Goal: Task Accomplishment & Management: Complete application form

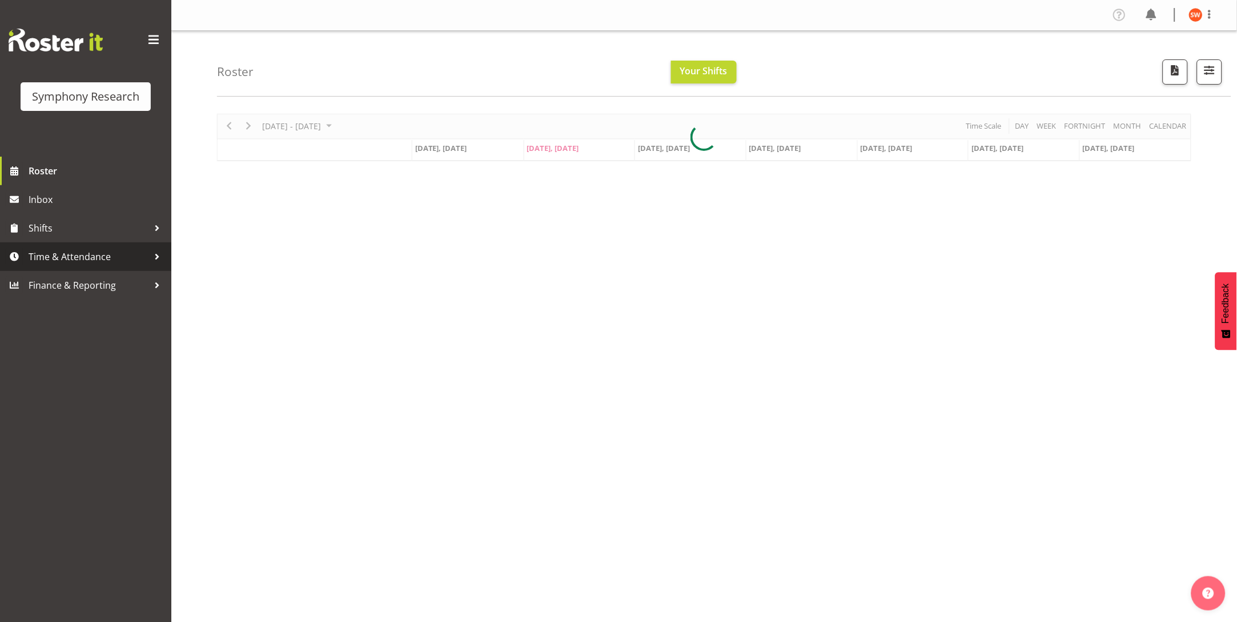
click at [69, 259] on span "Time & Attendance" at bounding box center [89, 256] width 120 height 17
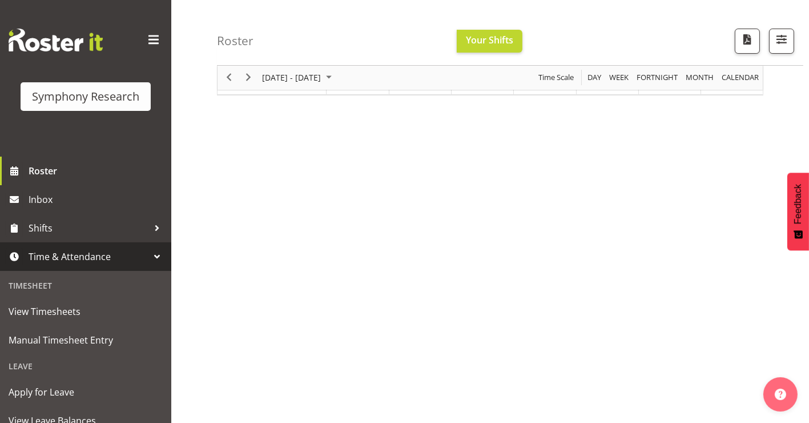
scroll to position [139, 0]
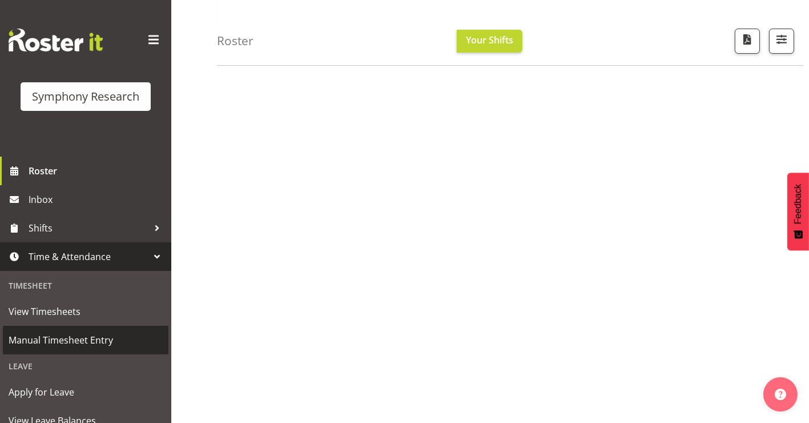
click at [83, 335] on span "Manual Timesheet Entry" at bounding box center [86, 339] width 154 height 17
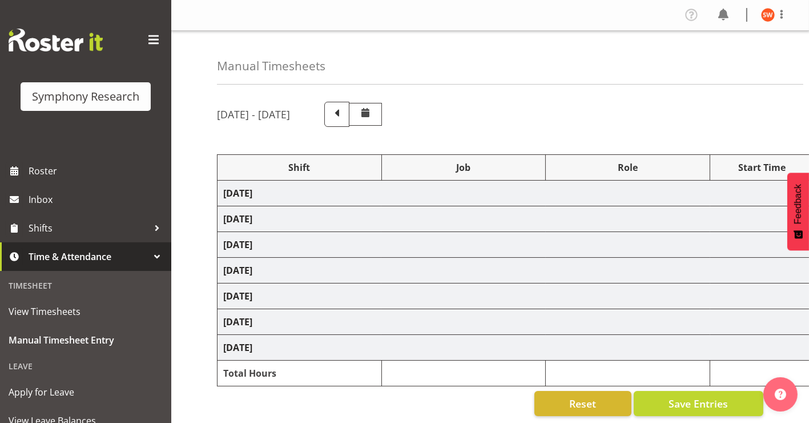
select select "81741"
select select "757"
select select "81741"
select select "10575"
select select "47"
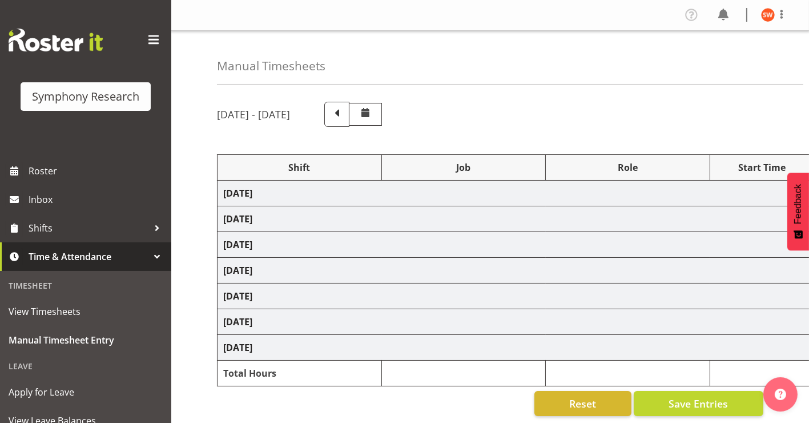
select select "81298"
select select "10587"
select select "47"
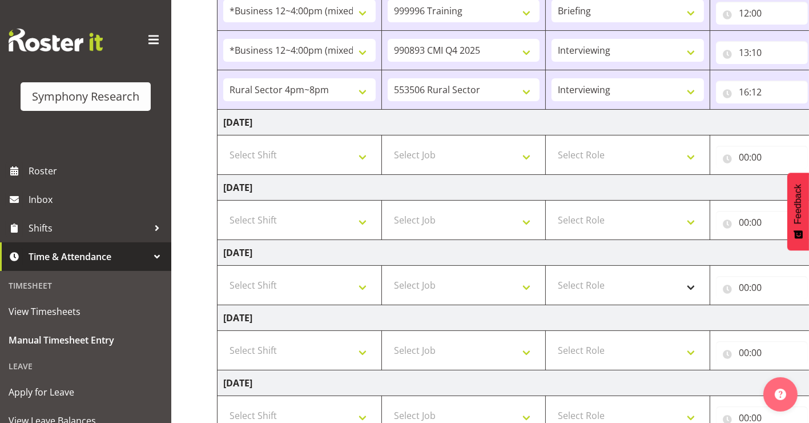
scroll to position [217, 0]
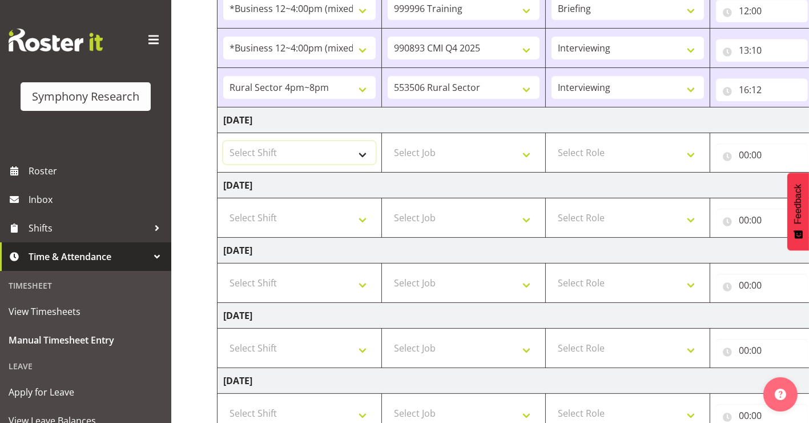
click at [351, 153] on select "Select Shift !!Weekend Residential (Roster IT Shift Label) *Business 9/10am ~ 4…" at bounding box center [299, 152] width 153 height 23
select select "81741"
click at [223, 141] on select "Select Shift !!Weekend Residential (Roster IT Shift Label) *Business 9/10am ~ 4…" at bounding box center [299, 152] width 153 height 23
click at [427, 153] on select "Select Job 550060 IF Admin 553492 World Poll Aus Wave 2 Main 2025 553493 World …" at bounding box center [464, 152] width 153 height 23
select select "10587"
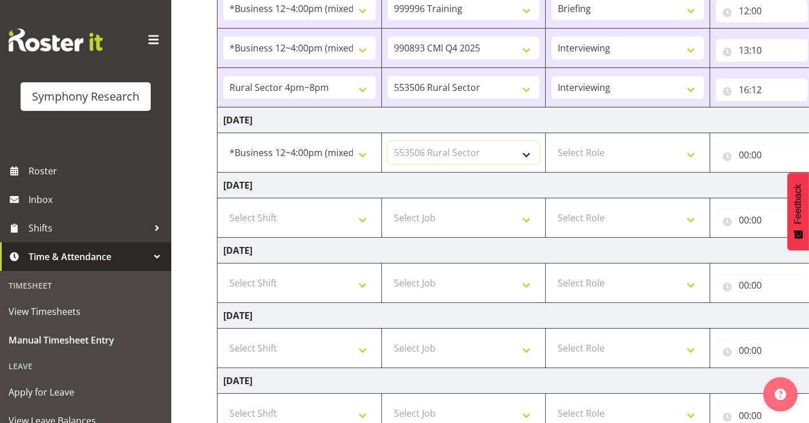
click at [388, 141] on select "Select Job 550060 IF Admin 553492 World Poll Aus Wave 2 Main 2025 553493 World …" at bounding box center [464, 152] width 153 height 23
click at [590, 153] on select "Select Role Briefing Interviewing" at bounding box center [628, 152] width 153 height 23
select select "47"
click at [552, 141] on select "Select Role Briefing Interviewing" at bounding box center [628, 152] width 153 height 23
click at [745, 158] on input "00:00" at bounding box center [762, 154] width 92 height 23
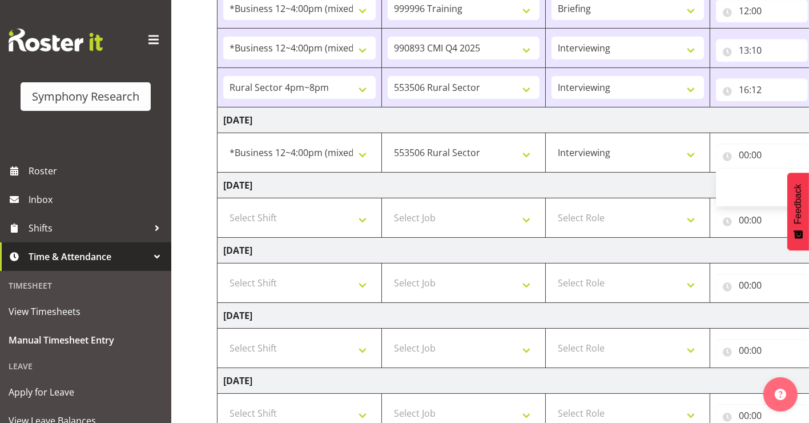
click at [759, 33] on td "13:10 00 01 02 03 04 05 06 07 08 09 10 11 12 13 14 15 16 17 18 19 20 21 22 23 :…" at bounding box center [763, 48] width 104 height 39
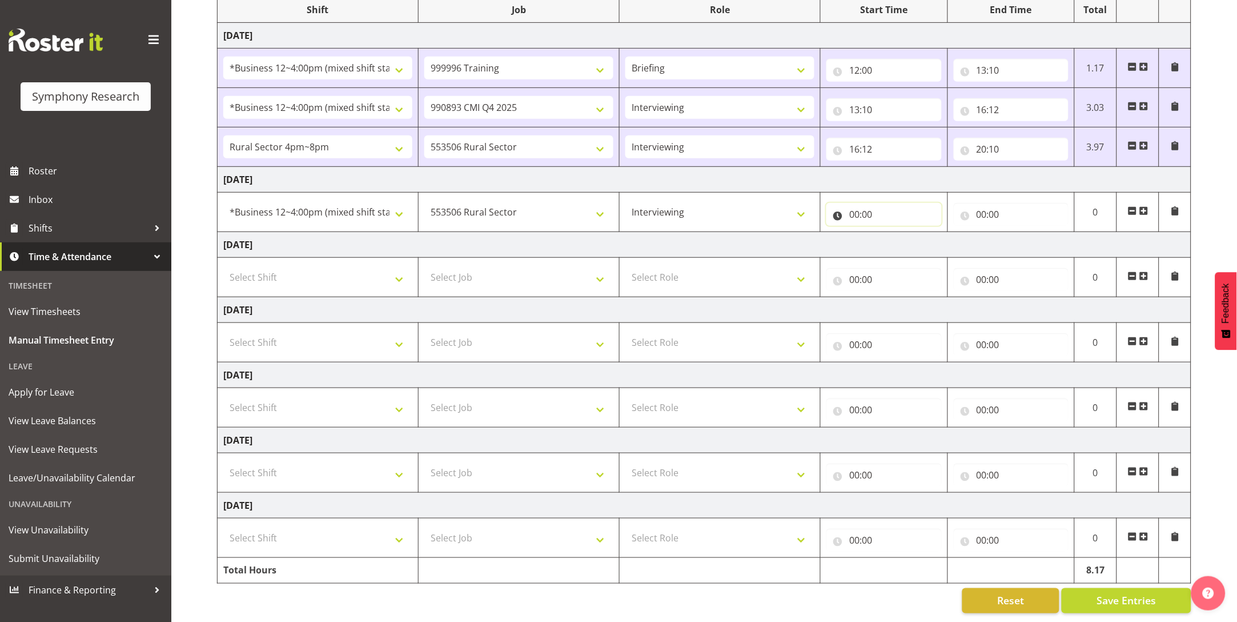
click at [809, 203] on input "00:00" at bounding box center [884, 214] width 115 height 23
click at [809, 233] on select "00 01 02 03 04 05 06 07 08 09 10 11 12 13 14 15 16 17 18 19 20 21 22 23" at bounding box center [905, 244] width 26 height 23
select select "12"
click at [809, 233] on select "00 01 02 03 04 05 06 07 08 09 10 11 12 13 14 15 16 17 18 19 20 21 22 23" at bounding box center [905, 244] width 26 height 23
type input "12:00"
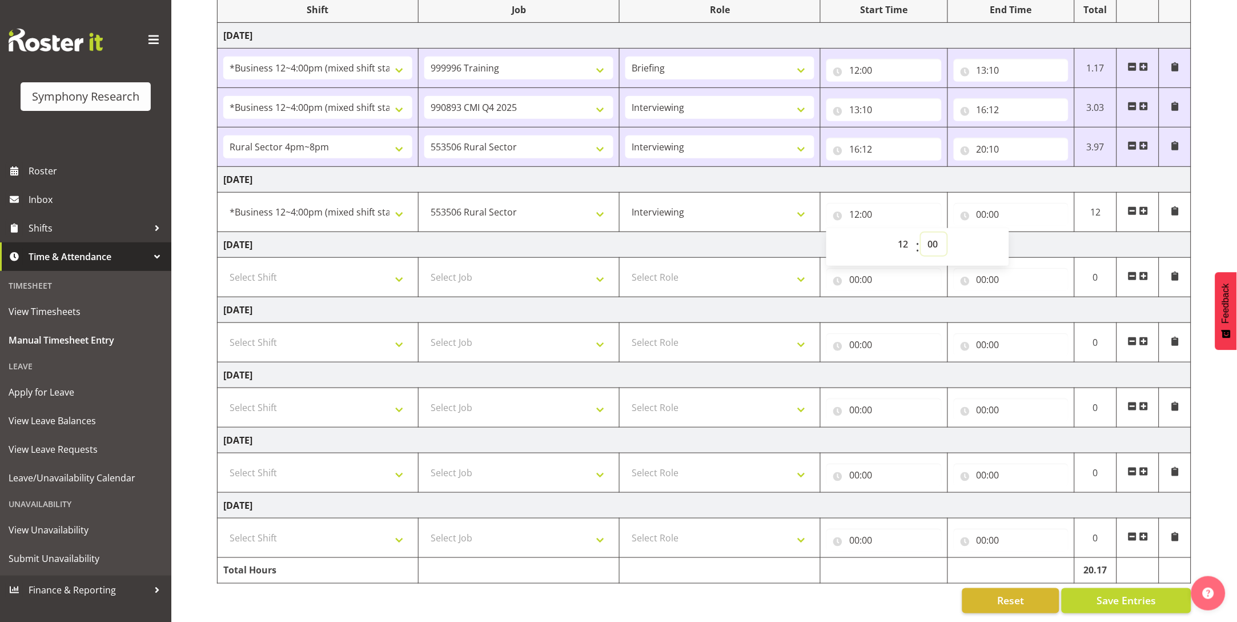
click at [809, 233] on select "00 01 02 03 04 05 06 07 08 09 10 11 12 13 14 15 16 17 18 19 20 21 22 23 24 25 2…" at bounding box center [934, 244] width 26 height 23
click at [809, 203] on input "00:00" at bounding box center [1011, 214] width 115 height 23
click at [809, 233] on select "00 01 02 03 04 05 06 07 08 09 10 11 12 13 14 15 16 17 18 19 20 21 22 23" at bounding box center [1032, 244] width 26 height 23
select select "13"
click at [809, 233] on select "00 01 02 03 04 05 06 07 08 09 10 11 12 13 14 15 16 17 18 19 20 21 22 23" at bounding box center [1032, 244] width 26 height 23
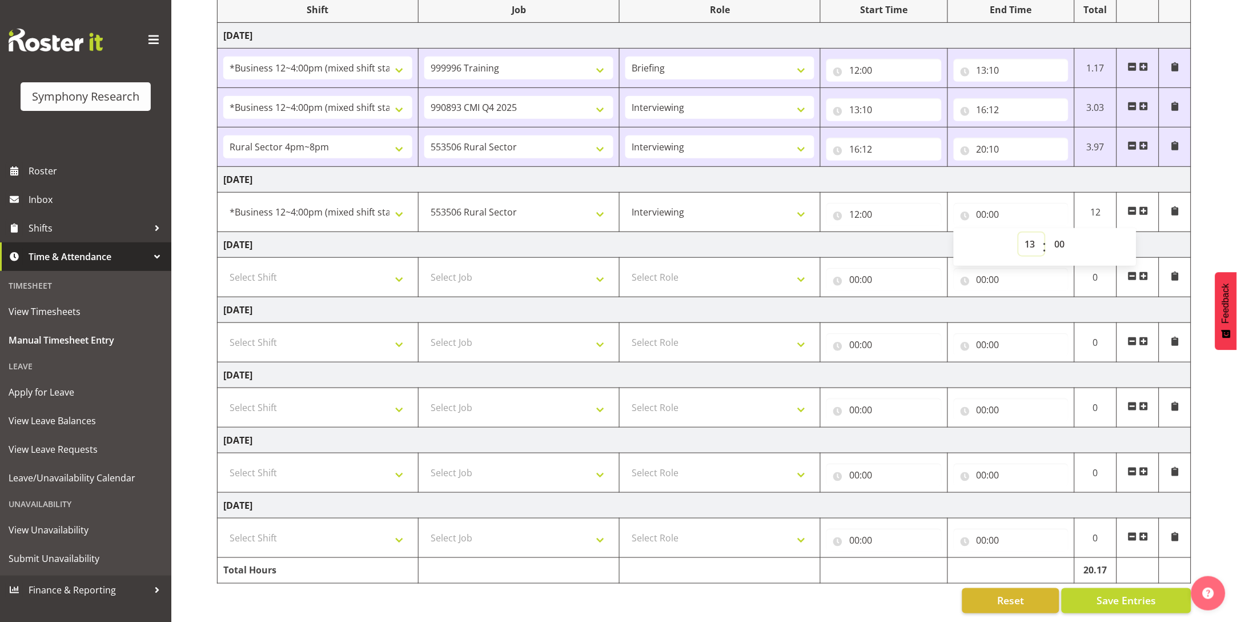
type input "13:00"
click at [809, 233] on select "00 01 02 03 04 05 06 07 08 09 10 11 12 13 14 15 16 17 18 19 20 21 22 23 24 25 2…" at bounding box center [1062, 244] width 26 height 23
select select "32"
click at [809, 233] on select "00 01 02 03 04 05 06 07 08 09 10 11 12 13 14 15 16 17 18 19 20 21 22 23 24 25 2…" at bounding box center [1062, 244] width 26 height 23
type input "13:32"
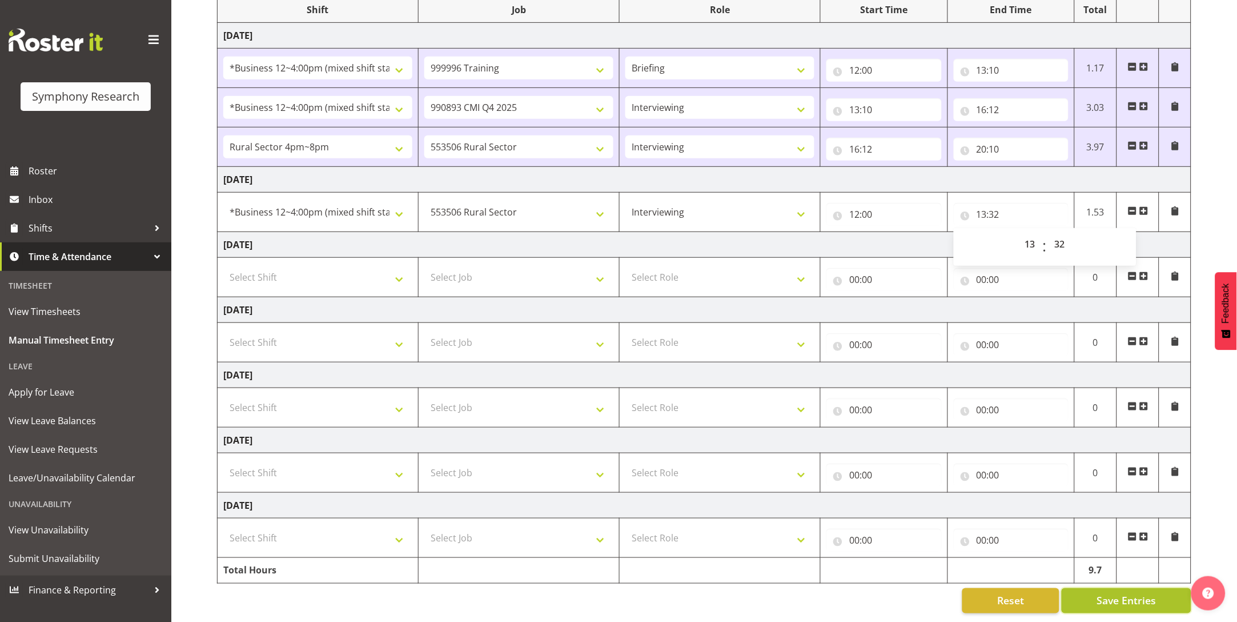
click at [809, 422] on span "Save Entries" at bounding box center [1126, 600] width 59 height 15
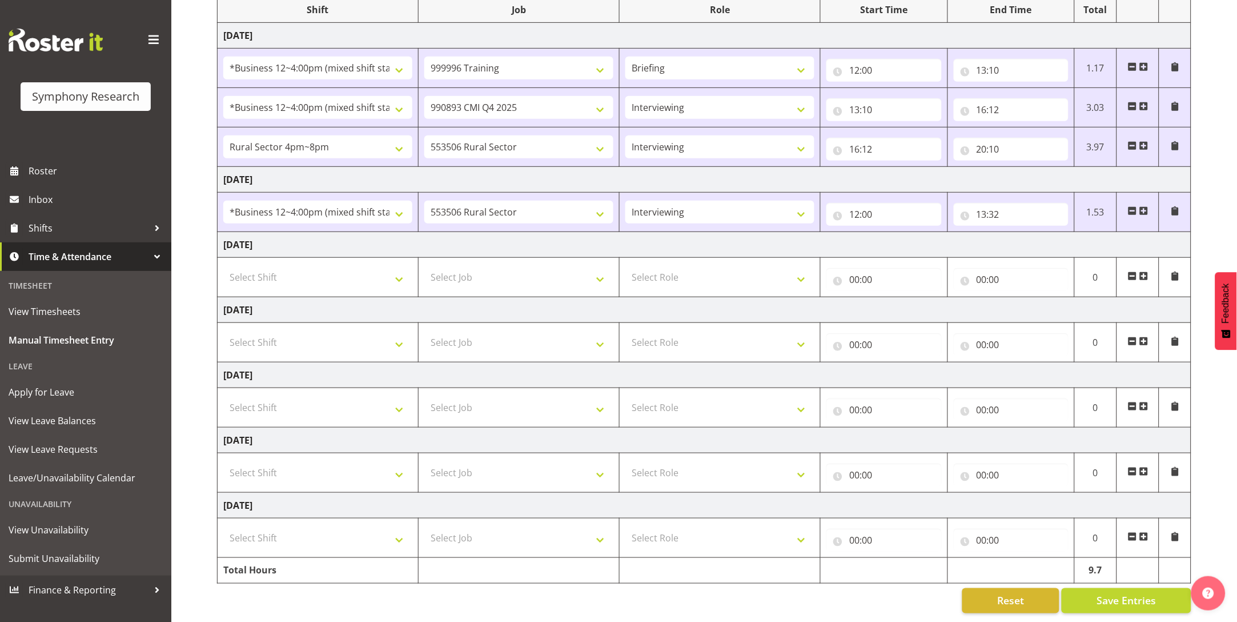
click at [809, 206] on span at bounding box center [1144, 210] width 9 height 9
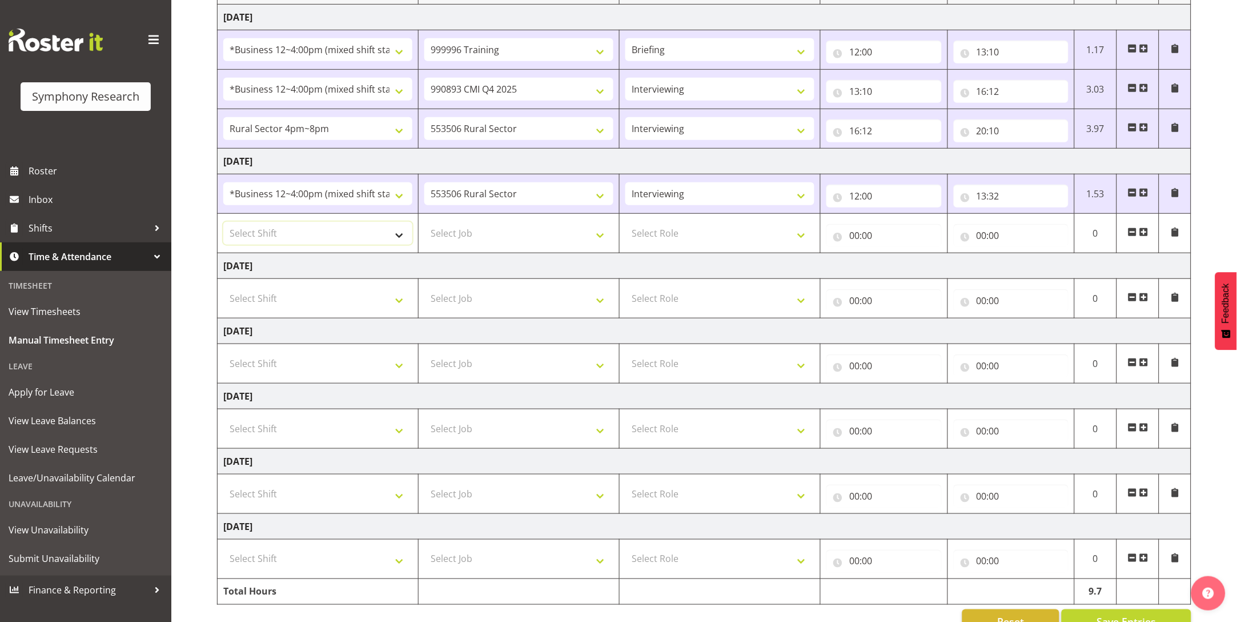
click at [394, 235] on select "Select Shift !!Weekend Residential (Roster IT Shift Label) *Business 9/10am ~ 4…" at bounding box center [317, 233] width 189 height 23
click at [809, 240] on input "00:00" at bounding box center [1011, 235] width 115 height 23
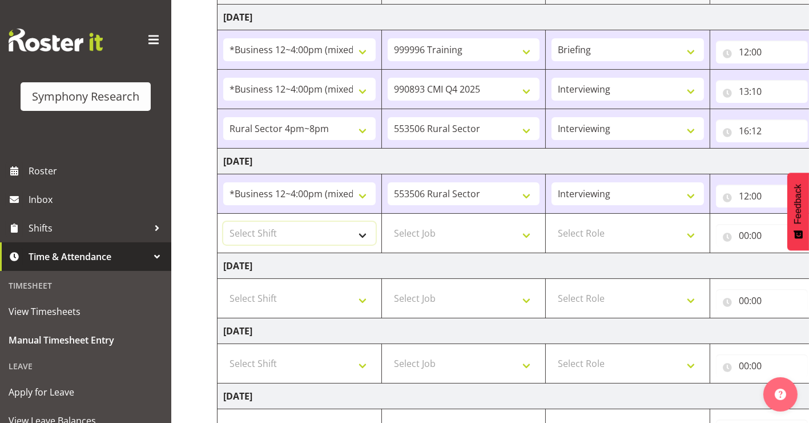
click at [363, 234] on select "Select Shift !!Weekend Residential (Roster IT Shift Label) *Business 9/10am ~ 4…" at bounding box center [299, 233] width 153 height 23
select select "81741"
click at [223, 222] on select "Select Shift !!Weekend Residential (Roster IT Shift Label) *Business 9/10am ~ 4…" at bounding box center [299, 233] width 153 height 23
click at [452, 230] on select "Select Job 550060 IF Admin 553492 World Poll Aus Wave 2 Main 2025 553493 World …" at bounding box center [464, 233] width 153 height 23
select select "10587"
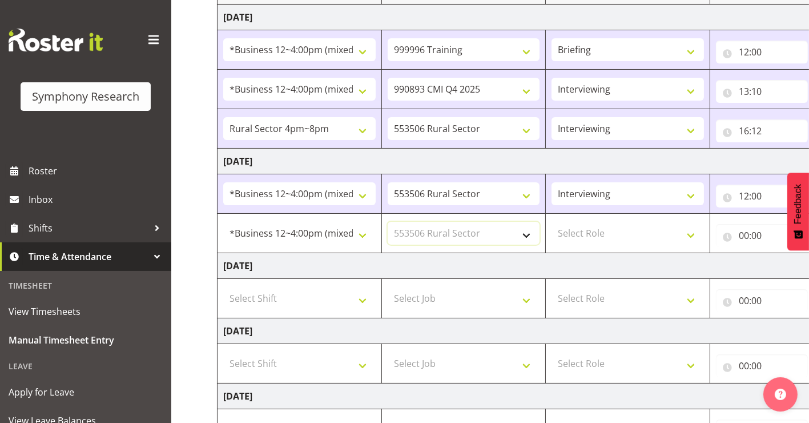
click at [388, 222] on select "Select Job 550060 IF Admin 553492 World Poll Aus Wave 2 Main 2025 553493 World …" at bounding box center [464, 233] width 153 height 23
click at [613, 229] on select "Select Role Briefing Interviewing" at bounding box center [628, 233] width 153 height 23
select select "47"
click at [552, 222] on select "Select Role Briefing Interviewing" at bounding box center [628, 233] width 153 height 23
click at [748, 238] on input "00:00" at bounding box center [762, 235] width 92 height 23
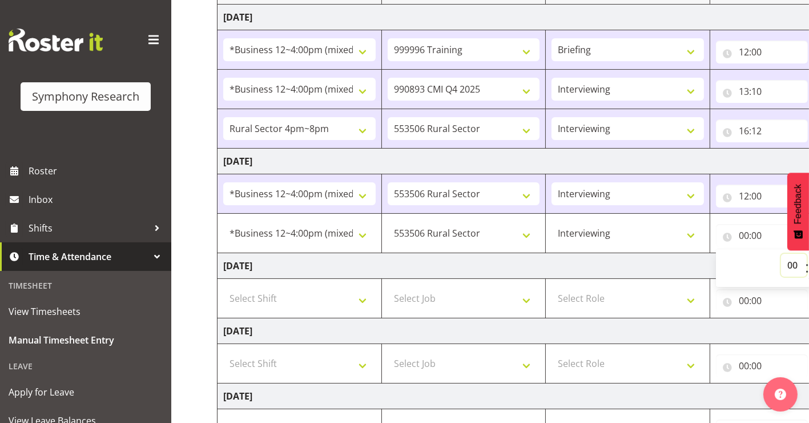
click at [789, 265] on select "00 01 02 03 04 05 06 07 08 09 10 11 12 13 14 15 16 17 18 19 20 21 22 23" at bounding box center [795, 265] width 26 height 23
select select "14"
click at [782, 254] on select "00 01 02 03 04 05 06 07 08 09 10 11 12 13 14 15 16 17 18 19 20 21 22 23" at bounding box center [795, 265] width 26 height 23
type input "14:00"
click at [759, 237] on input "14:00" at bounding box center [762, 235] width 92 height 23
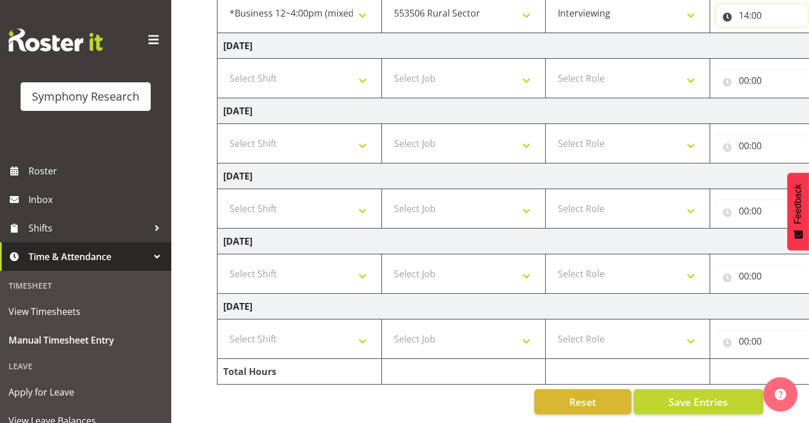
scroll to position [414, 0]
click at [714, 394] on span "Save Entries" at bounding box center [698, 401] width 59 height 15
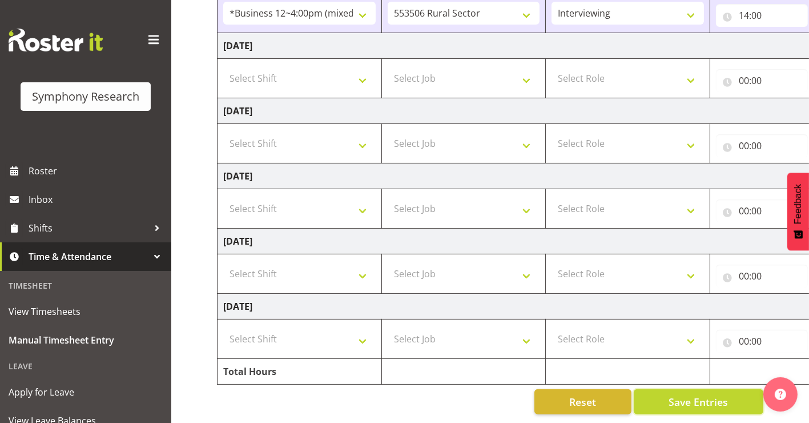
scroll to position [215, 0]
